Goal: Obtain resource: Obtain resource

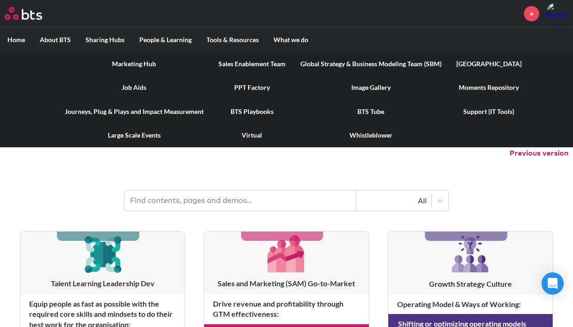
click at [225, 40] on label "Tools & Resources" at bounding box center [232, 40] width 67 height 24
click at [0, 0] on input "Tools & Resources" at bounding box center [0, 0] width 0 height 0
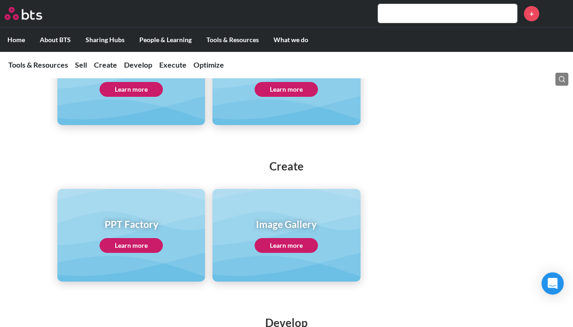
scroll to position [164, 0]
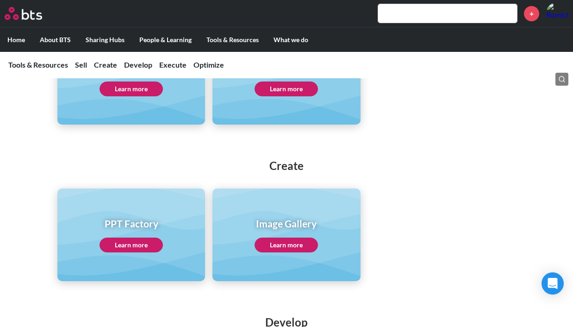
click at [148, 243] on link "Learn more" at bounding box center [130, 244] width 63 height 15
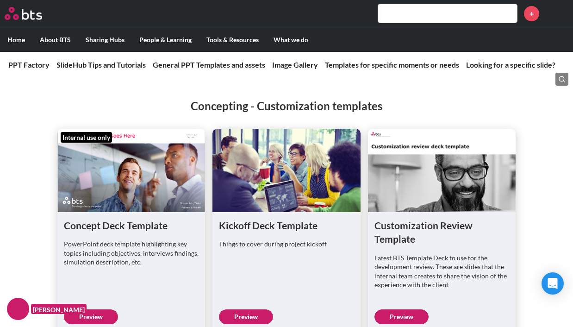
scroll to position [2972, 0]
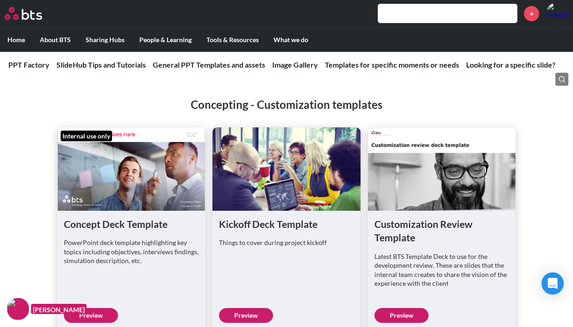
click at [109, 308] on link "Preview" at bounding box center [91, 315] width 54 height 15
